Goal: Navigation & Orientation: Find specific page/section

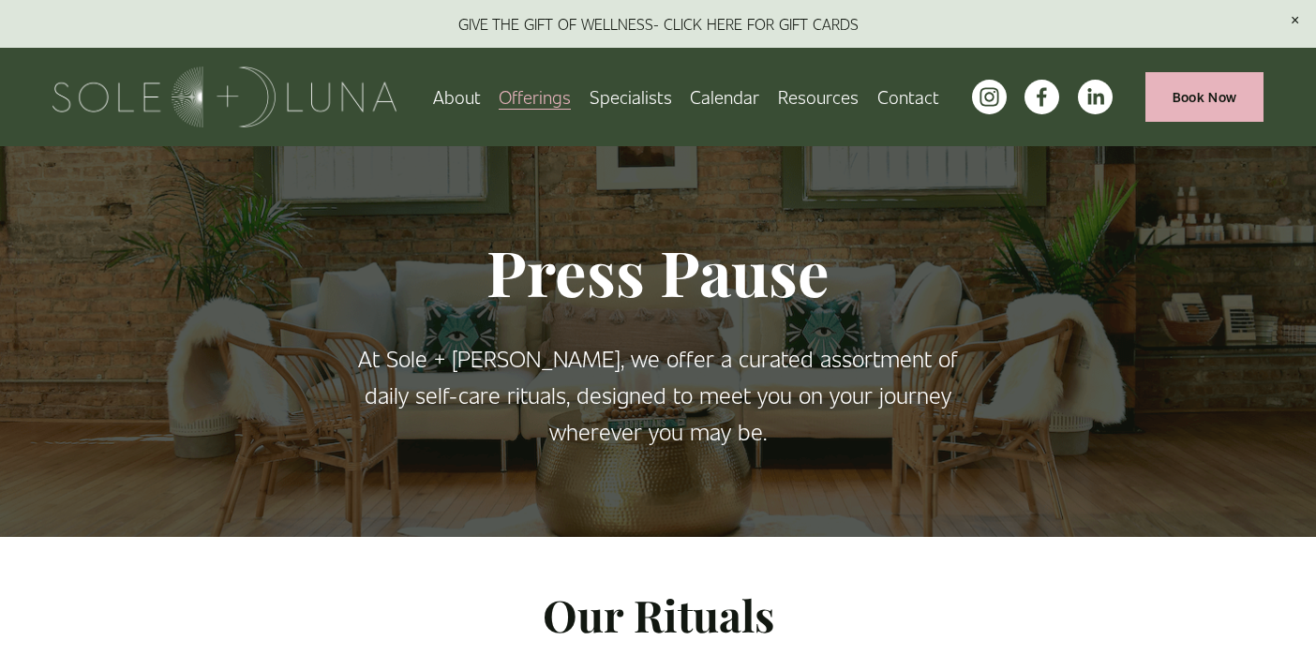
click at [643, 94] on link "Specialists" at bounding box center [631, 97] width 82 height 33
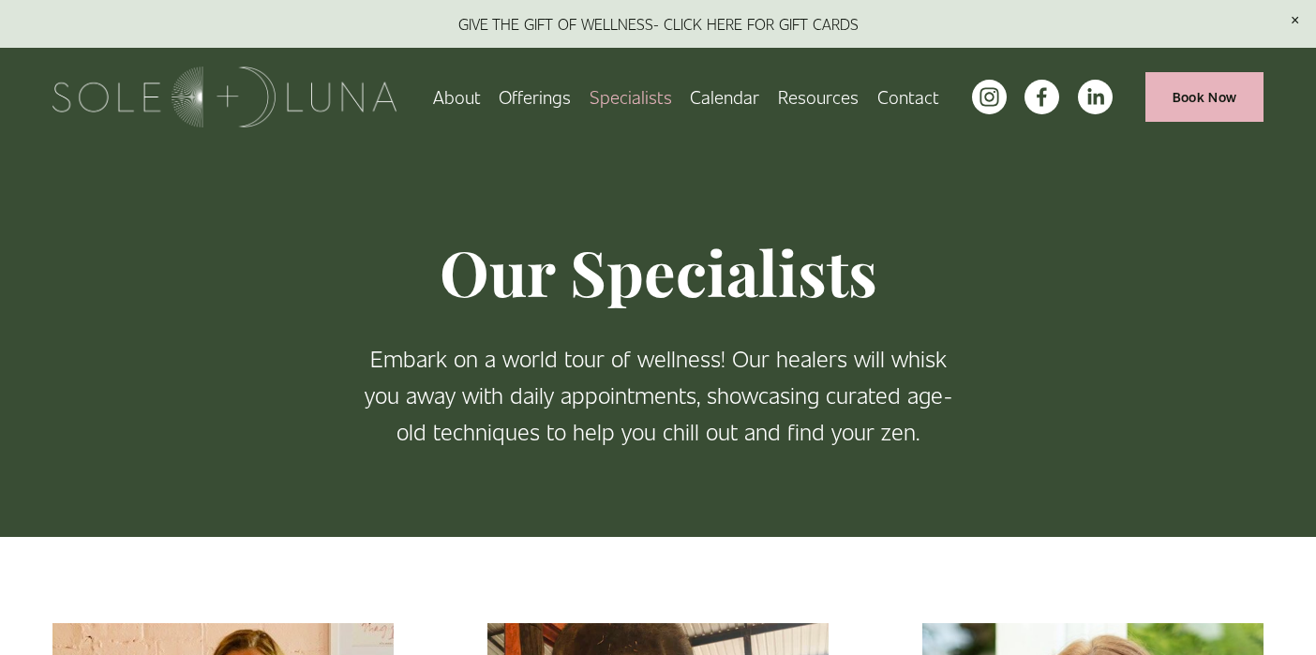
click at [457, 91] on link "About" at bounding box center [457, 97] width 48 height 33
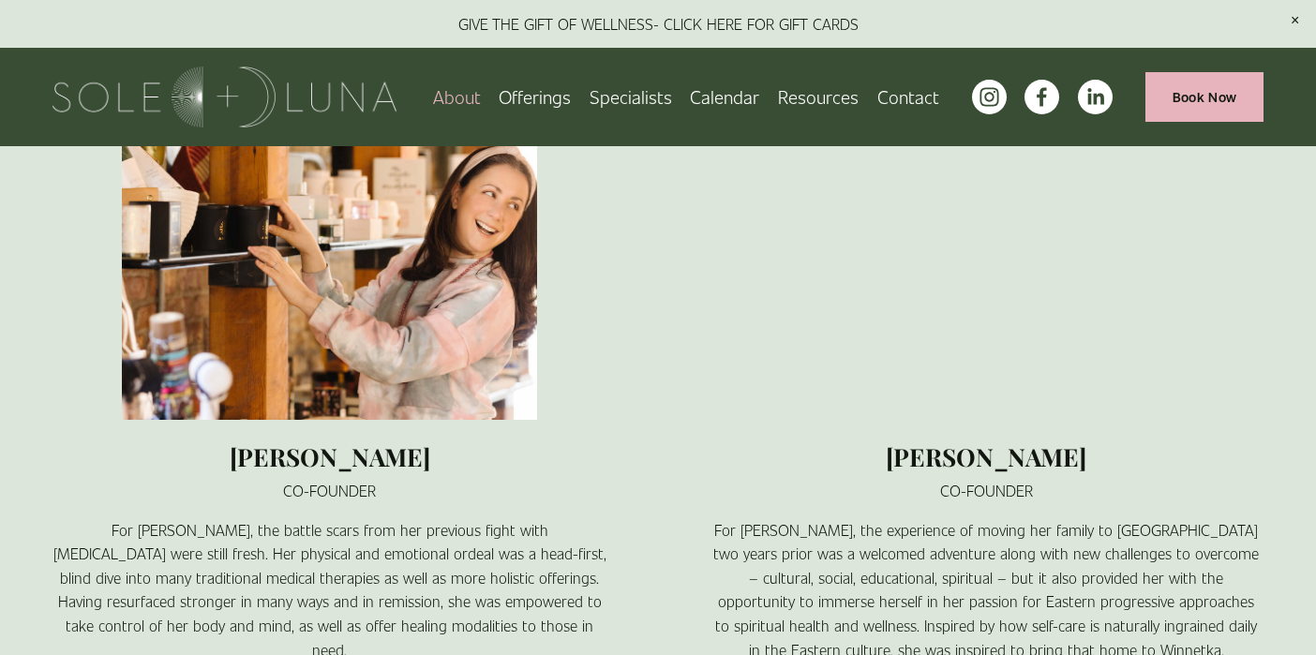
scroll to position [1358, 0]
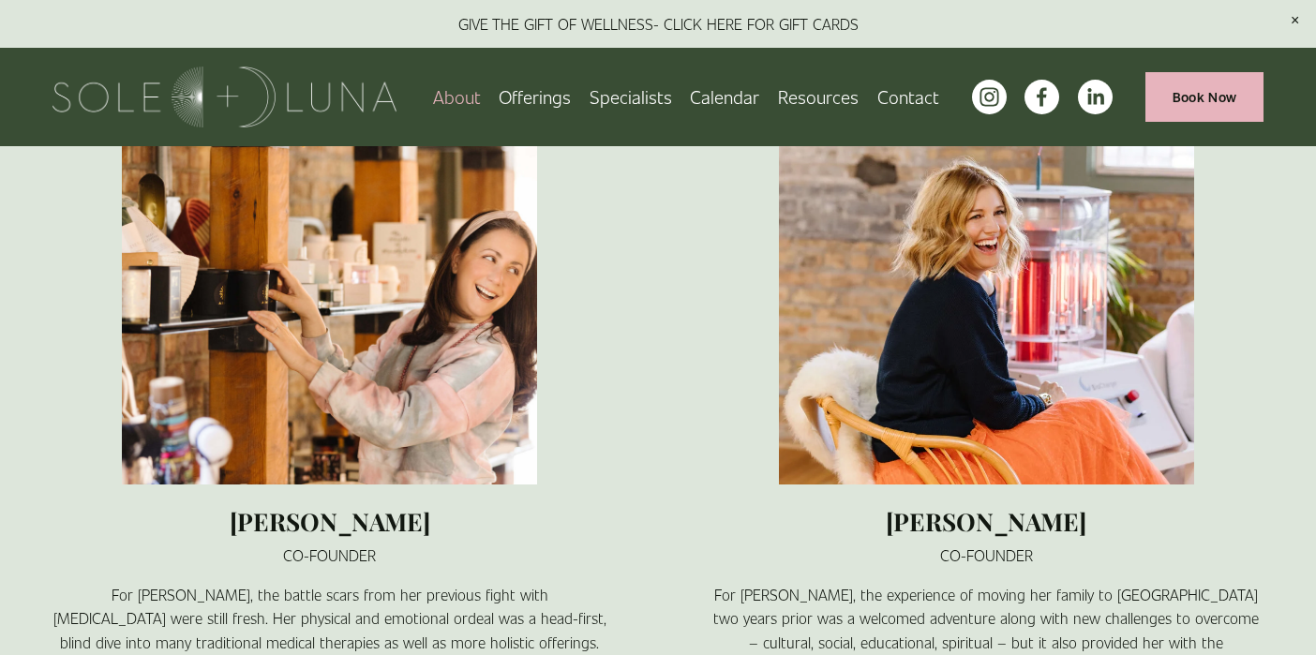
click at [635, 97] on link "Specialists" at bounding box center [631, 97] width 82 height 33
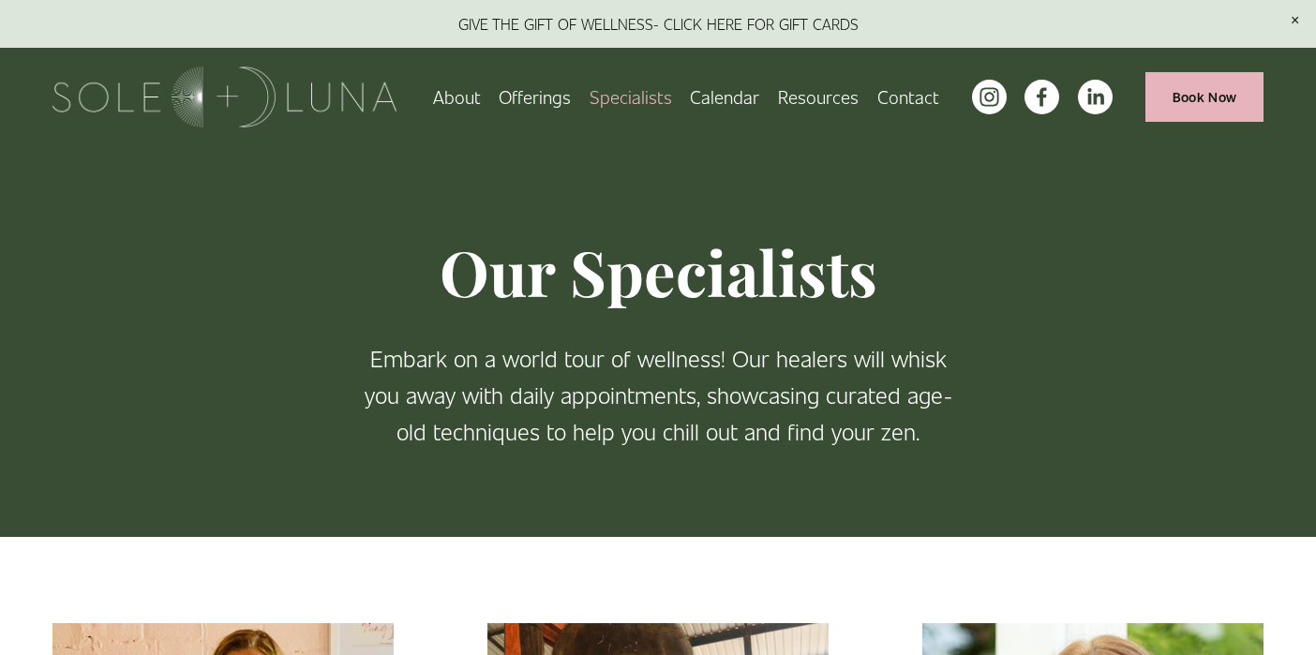
click at [465, 90] on link "About" at bounding box center [457, 97] width 48 height 33
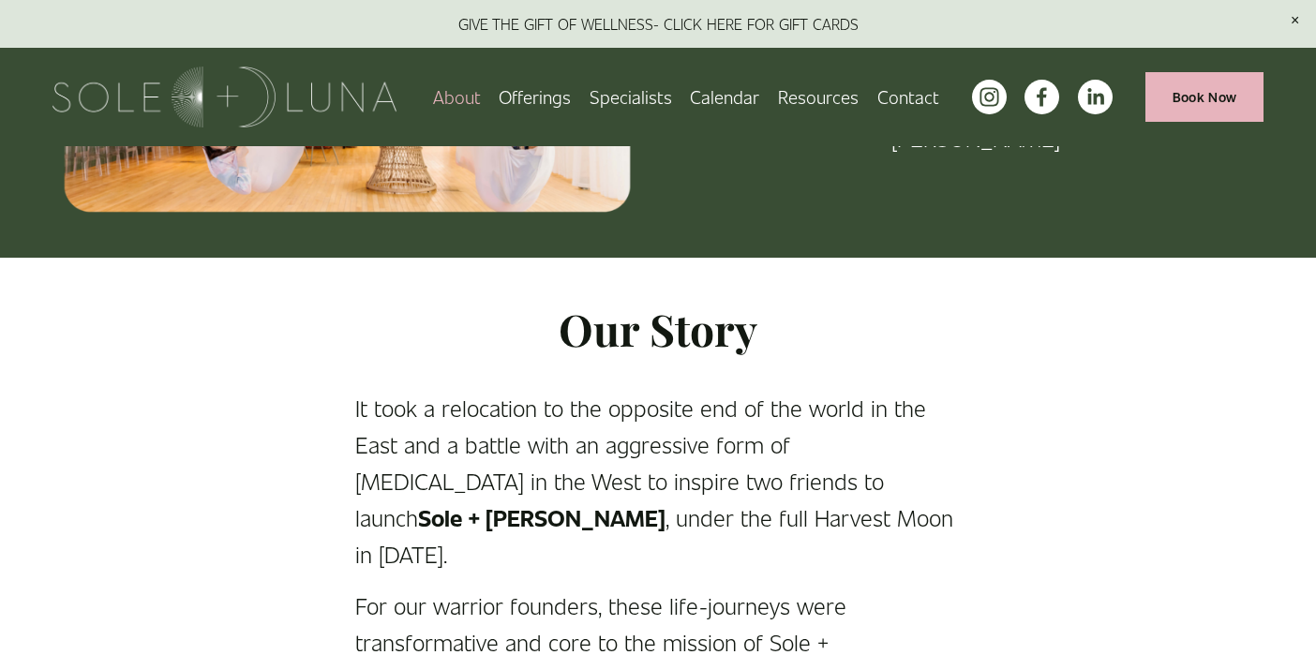
scroll to position [275, 0]
